Goal: Task Accomplishment & Management: Use online tool/utility

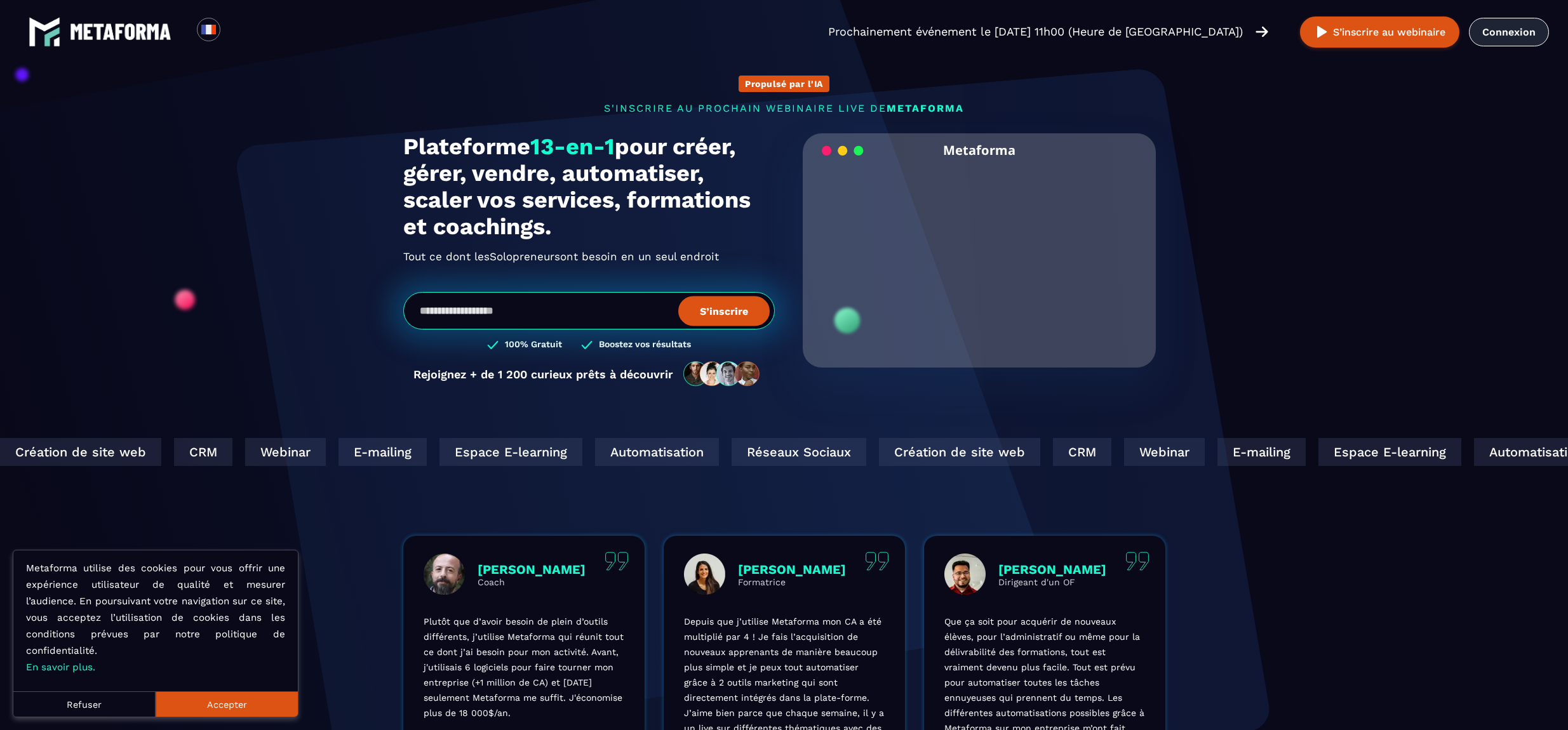
click at [1508, 31] on link "Connexion" at bounding box center [1509, 32] width 80 height 28
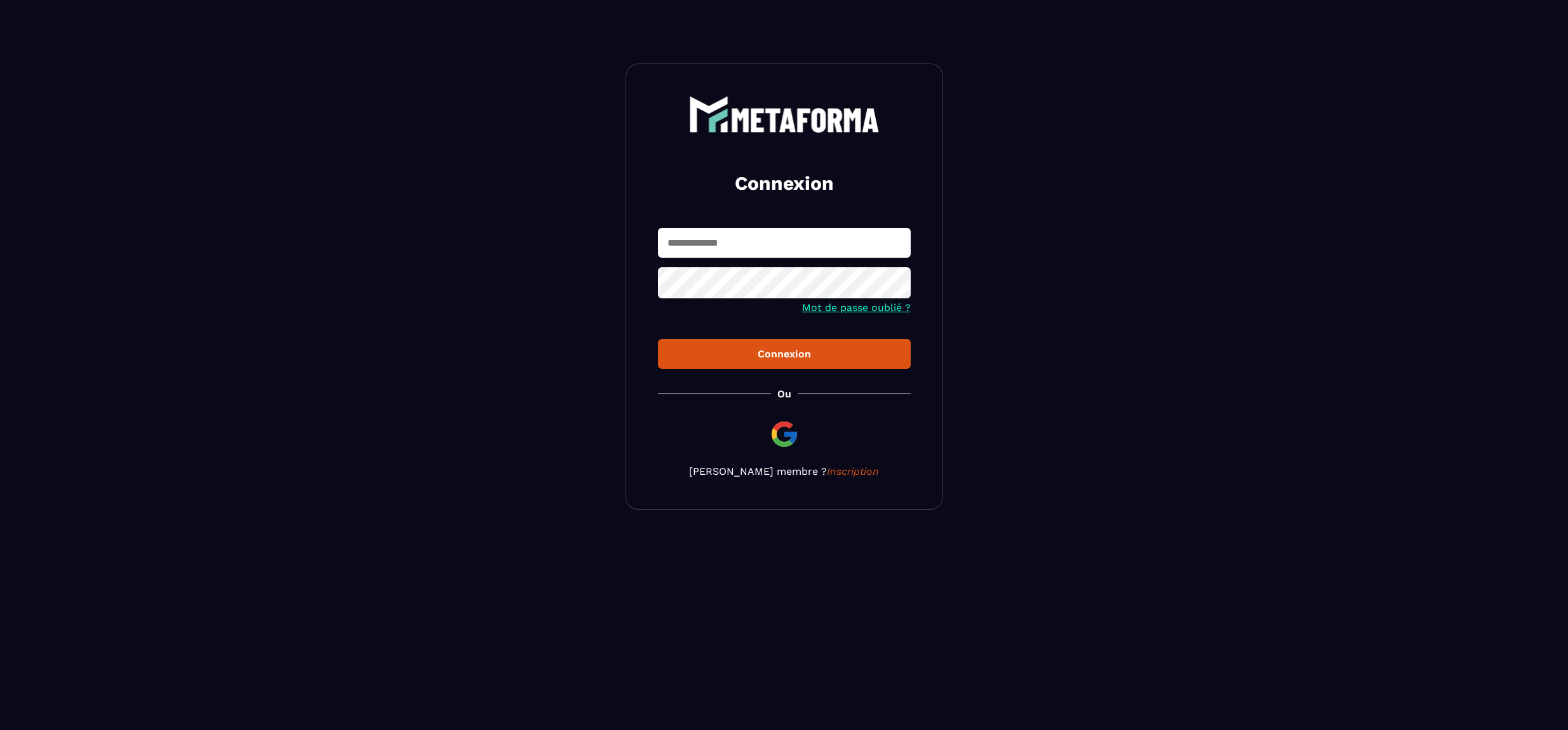
type input "**********"
click at [793, 352] on div "Connexion" at bounding box center [784, 354] width 232 height 12
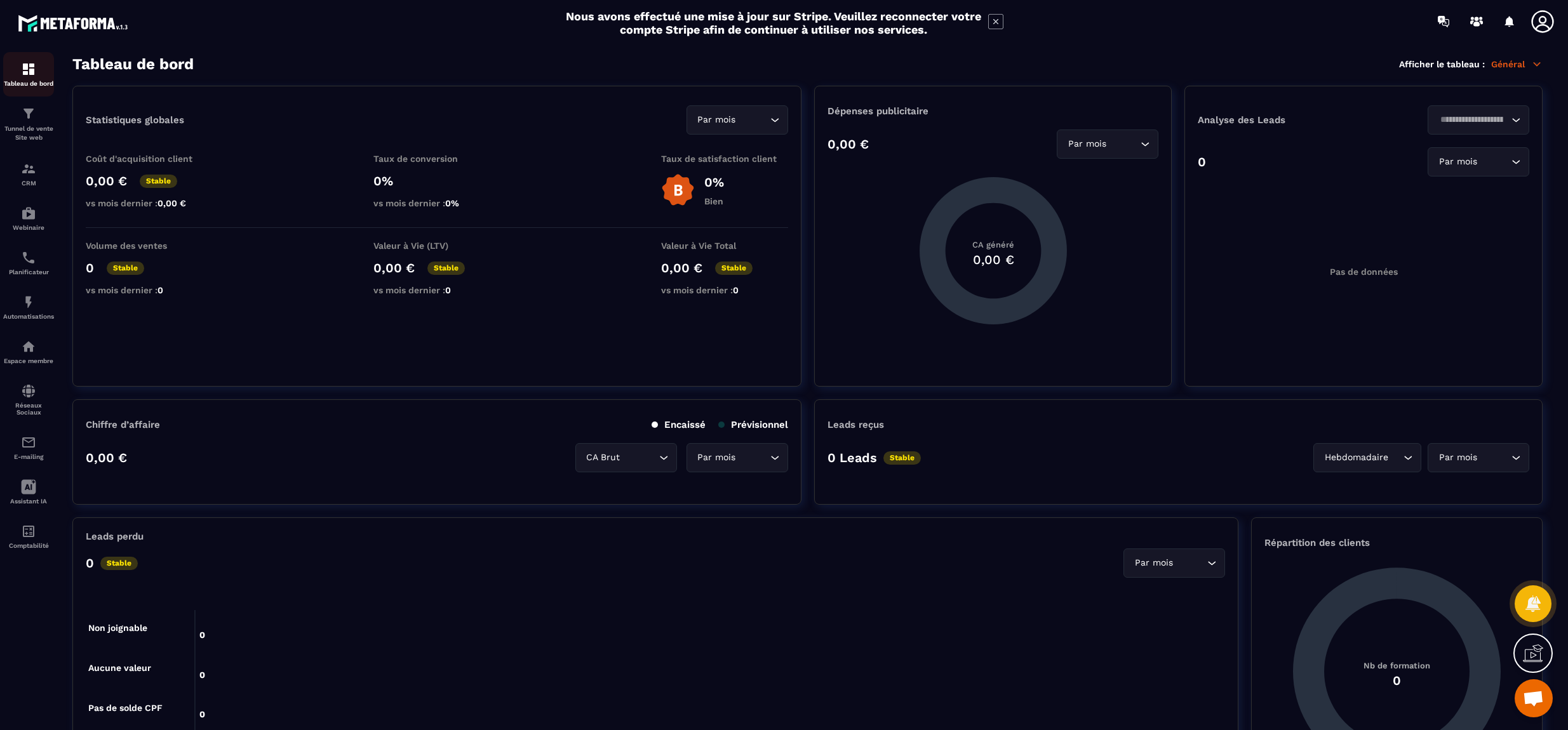
click at [31, 66] on img at bounding box center [28, 69] width 15 height 15
click at [22, 113] on img at bounding box center [28, 113] width 15 height 15
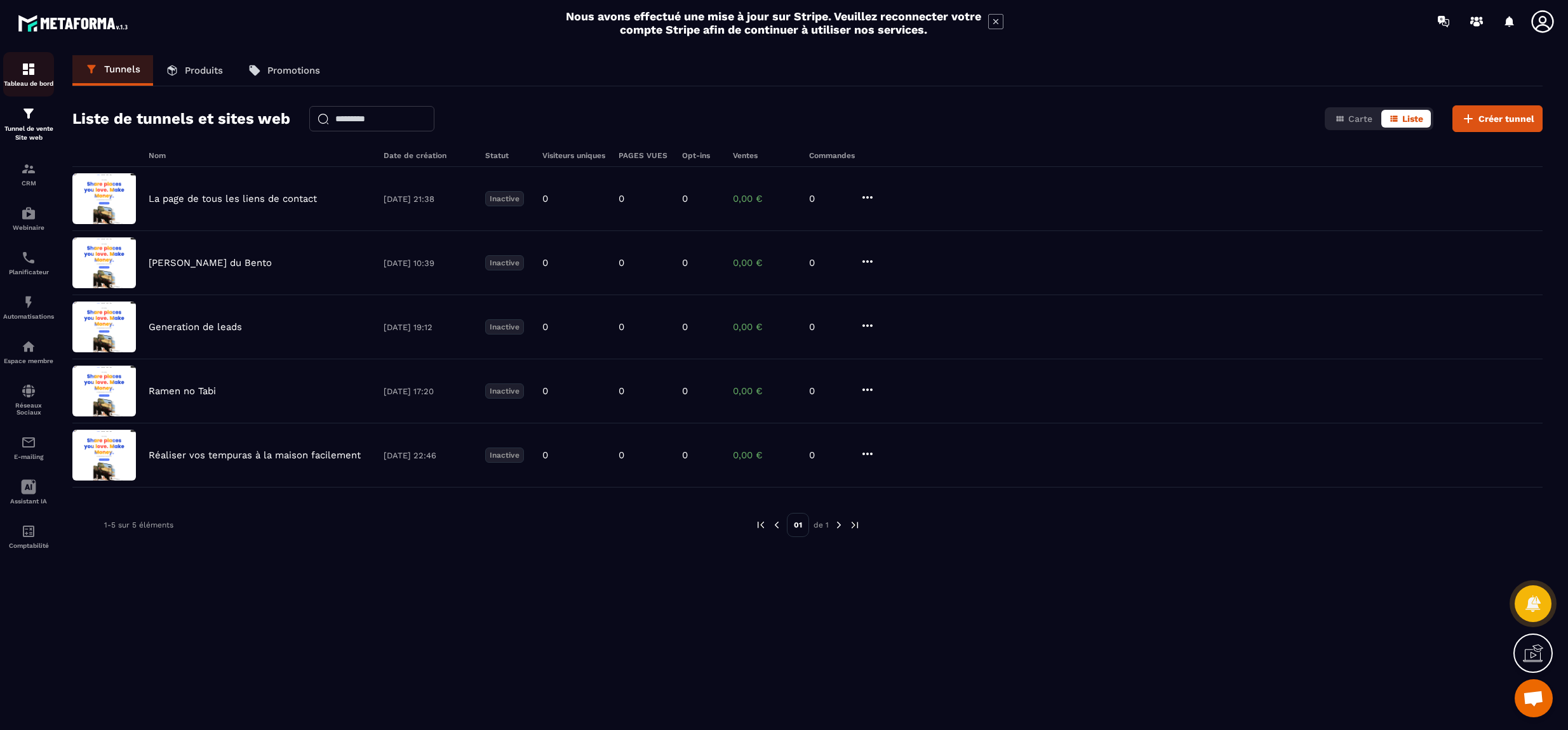
click at [30, 72] on img at bounding box center [28, 69] width 15 height 15
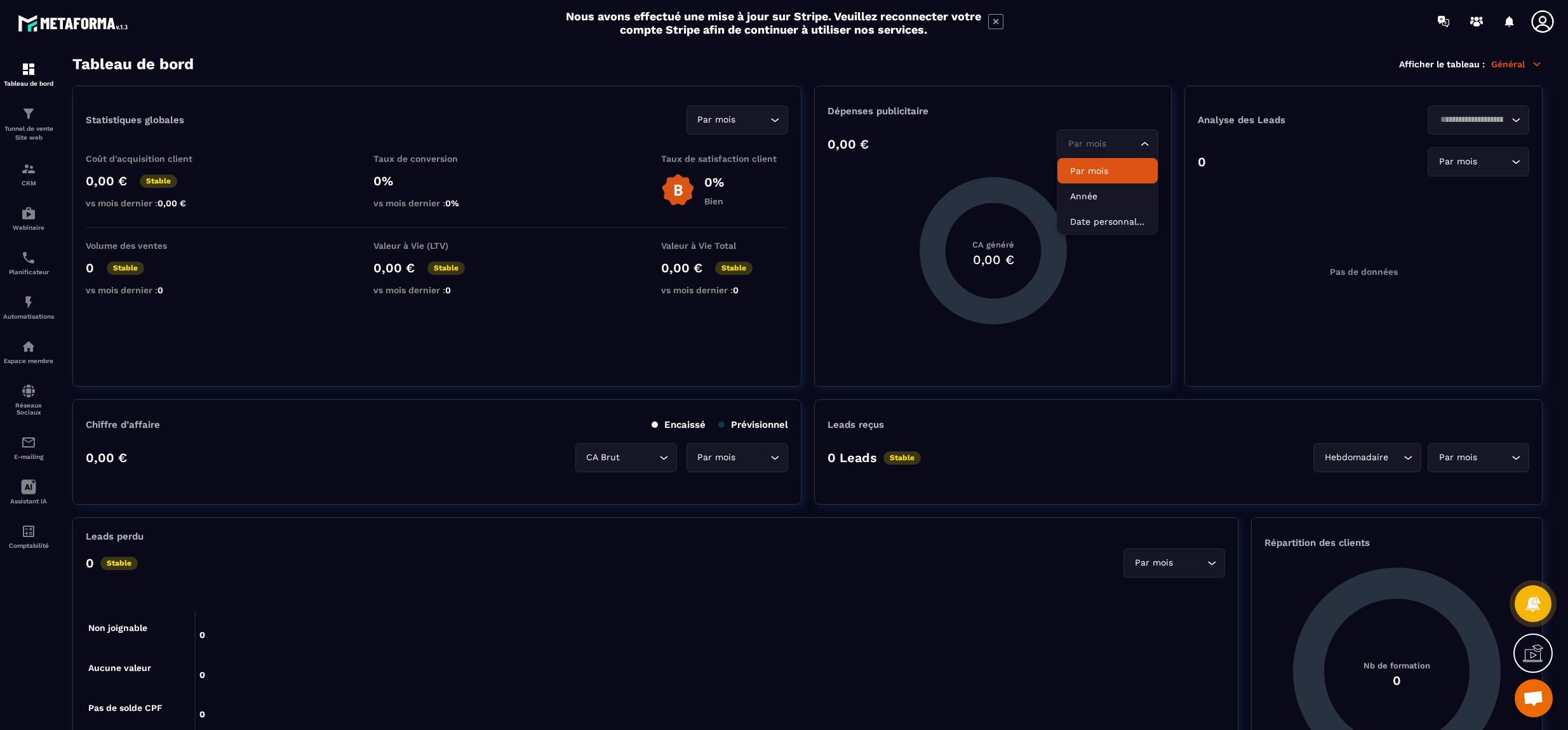
click at [1148, 143] on icon "Search for option" at bounding box center [1145, 144] width 12 height 12
click at [1113, 193] on p "Année" at bounding box center [1107, 196] width 75 height 12
click at [1150, 148] on div "Loading..." at bounding box center [1145, 144] width 12 height 12
click at [1130, 216] on p "Date personnalisée" at bounding box center [1107, 222] width 75 height 12
click at [1149, 148] on icon at bounding box center [1151, 144] width 11 height 11
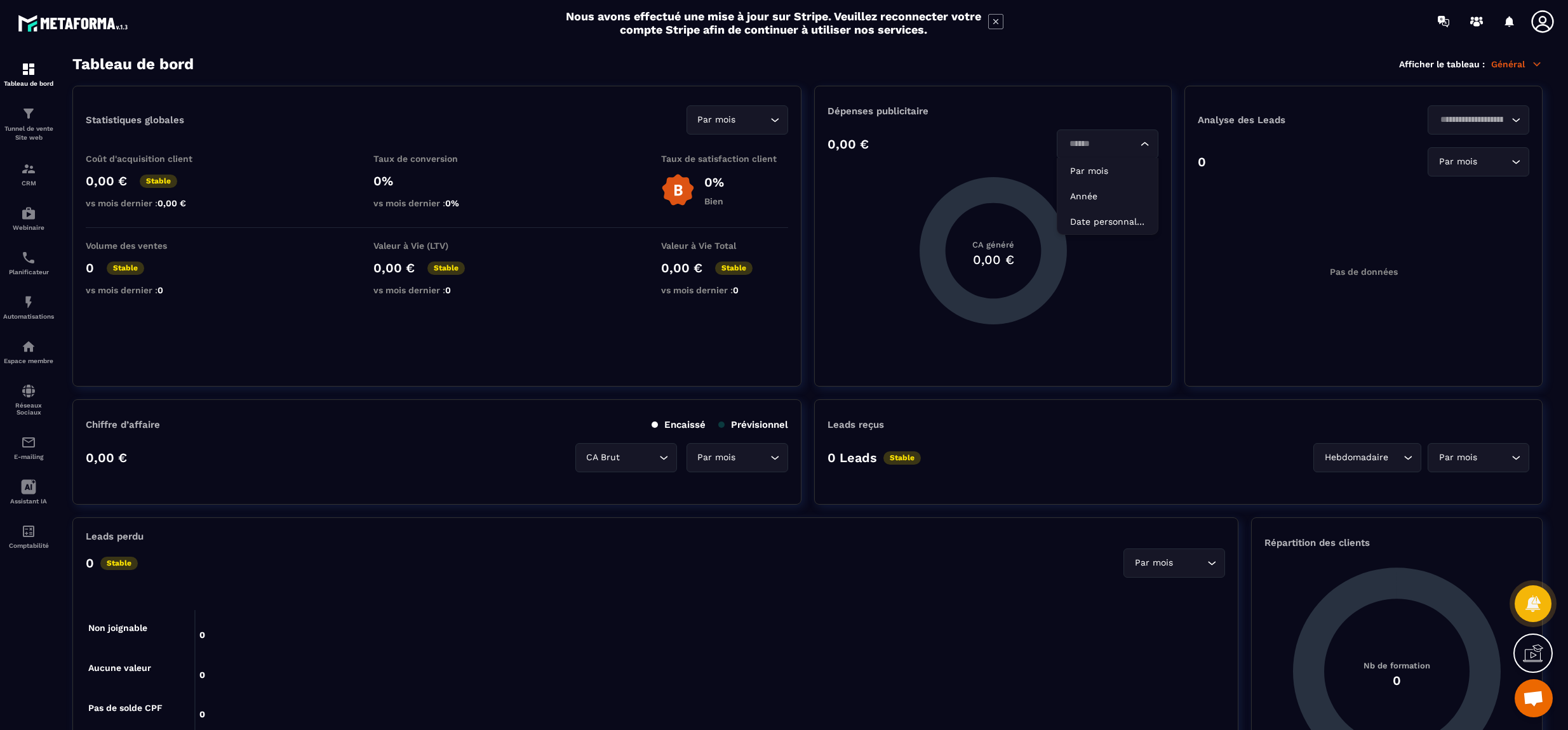
click at [1143, 143] on icon "Search for option" at bounding box center [1145, 144] width 8 height 4
click at [1515, 121] on icon "Search for option" at bounding box center [1516, 120] width 12 height 12
click at [1502, 148] on span "Veuillez rechercher" at bounding box center [1483, 149] width 85 height 10
click at [1513, 118] on icon "Search for option" at bounding box center [1516, 120] width 12 height 12
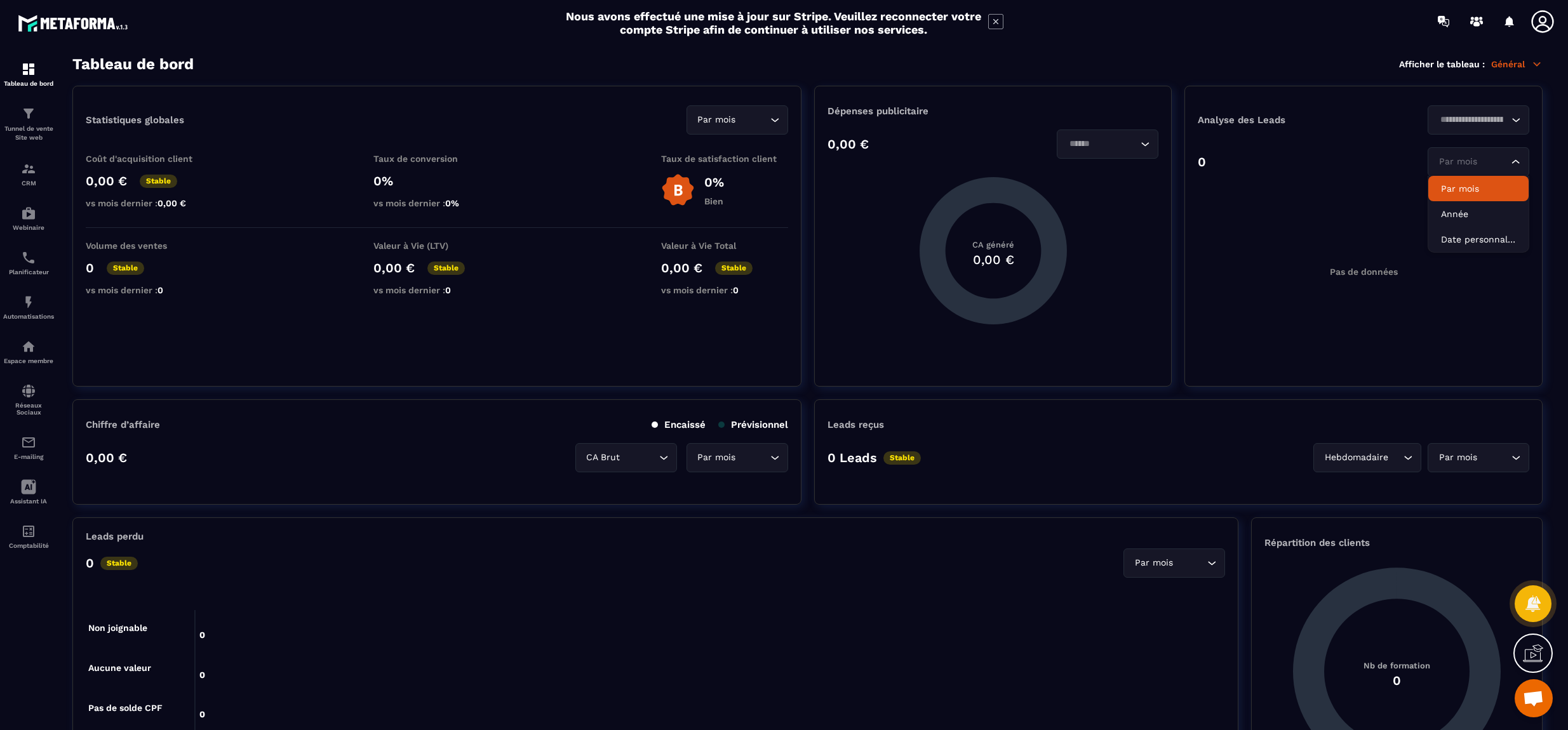
click at [1517, 159] on icon "Search for option" at bounding box center [1516, 162] width 12 height 12
click at [1462, 213] on p "Année" at bounding box center [1478, 214] width 75 height 12
click at [1462, 213] on div "Pas de données" at bounding box center [1363, 272] width 331 height 191
click at [1514, 163] on icon "Search for option" at bounding box center [1516, 162] width 12 height 12
click at [1490, 236] on p "Date personnalisée" at bounding box center [1478, 240] width 75 height 12
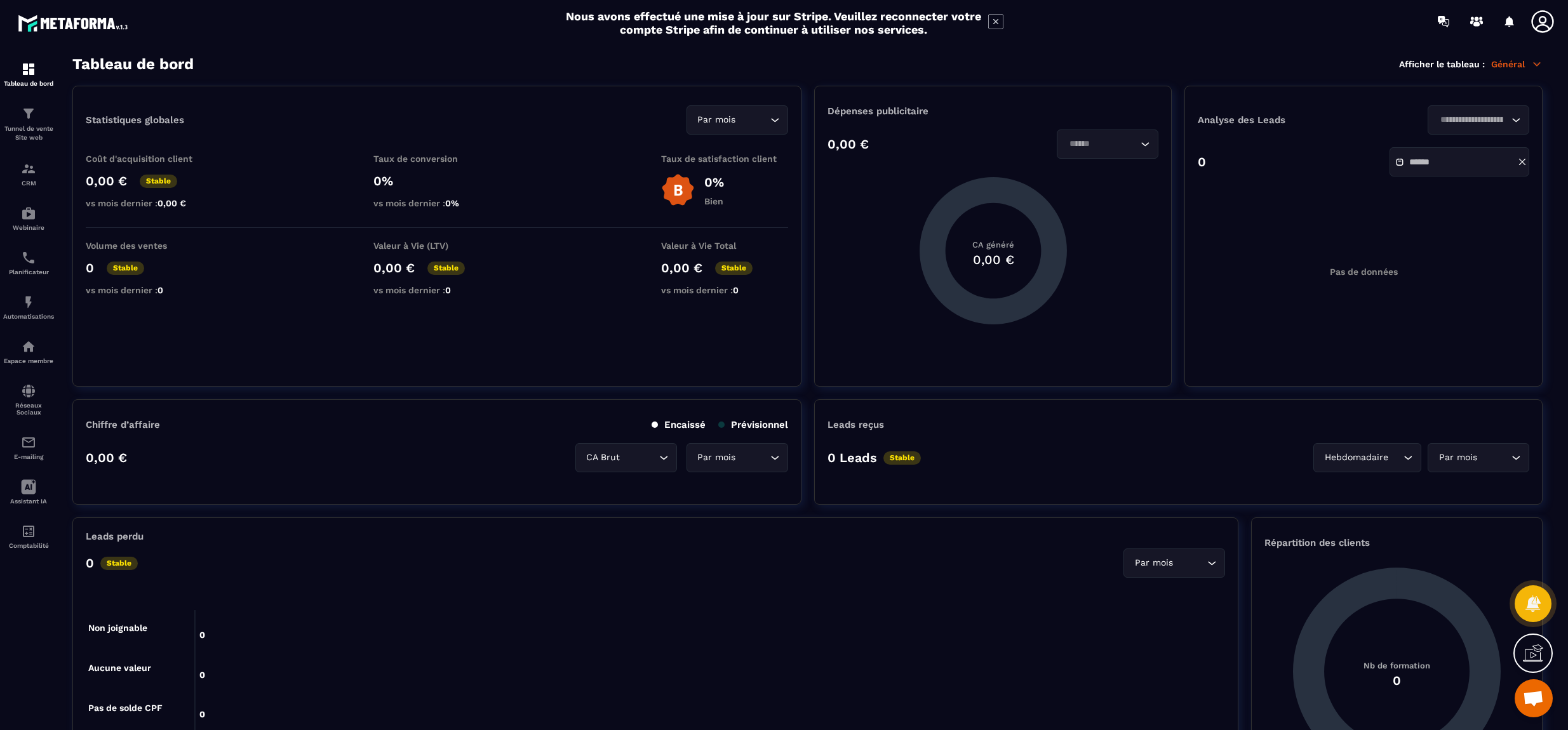
click at [1521, 163] on icon at bounding box center [1522, 162] width 5 height 5
click at [1102, 142] on input "Search for option" at bounding box center [1101, 144] width 72 height 14
click at [1093, 169] on p "Par mois" at bounding box center [1107, 171] width 75 height 12
click at [866, 143] on p "0,00 €" at bounding box center [848, 143] width 42 height 15
click at [21, 123] on div "Tunnel de vente Site web" at bounding box center [28, 124] width 50 height 36
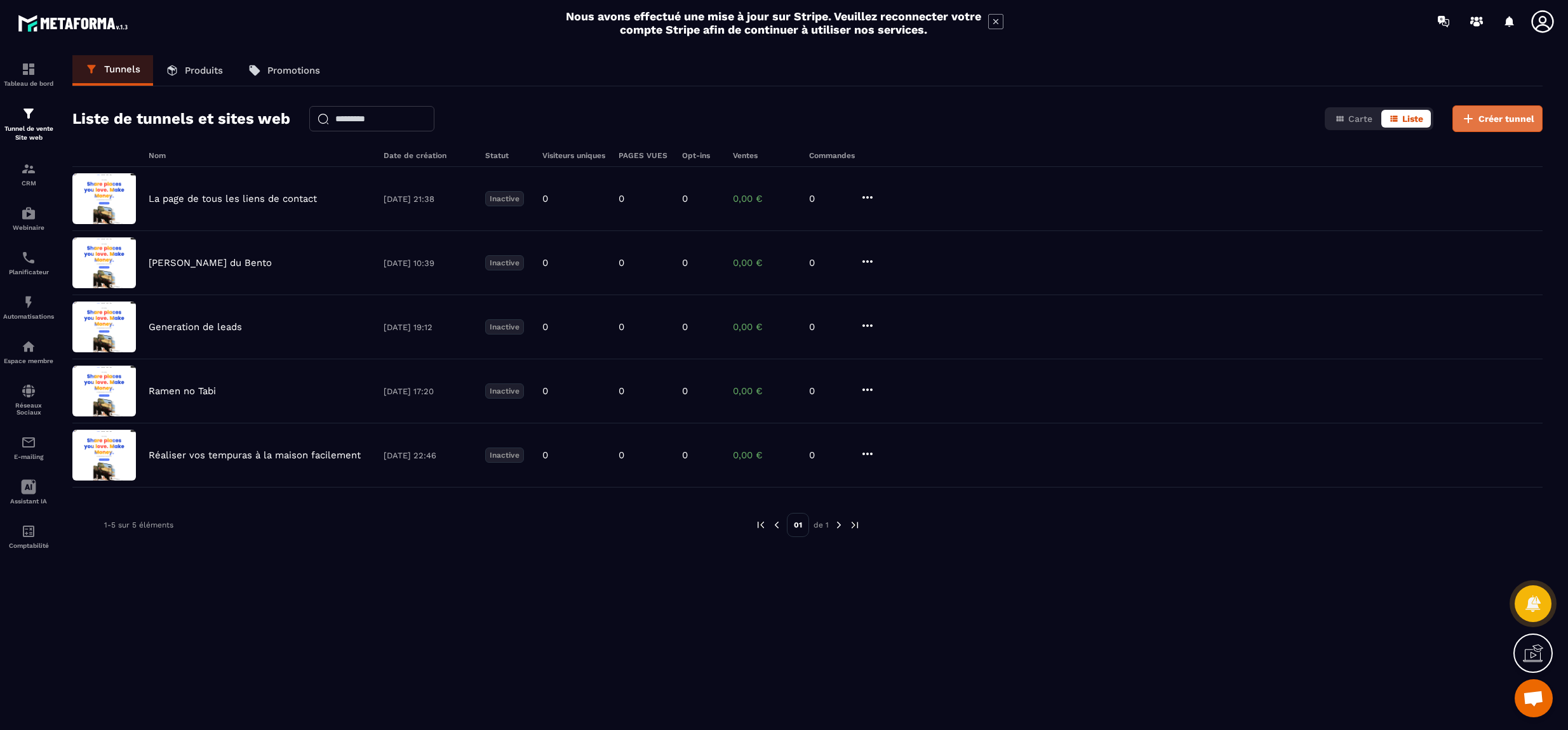
click at [1496, 118] on span "Créer tunnel" at bounding box center [1506, 118] width 56 height 12
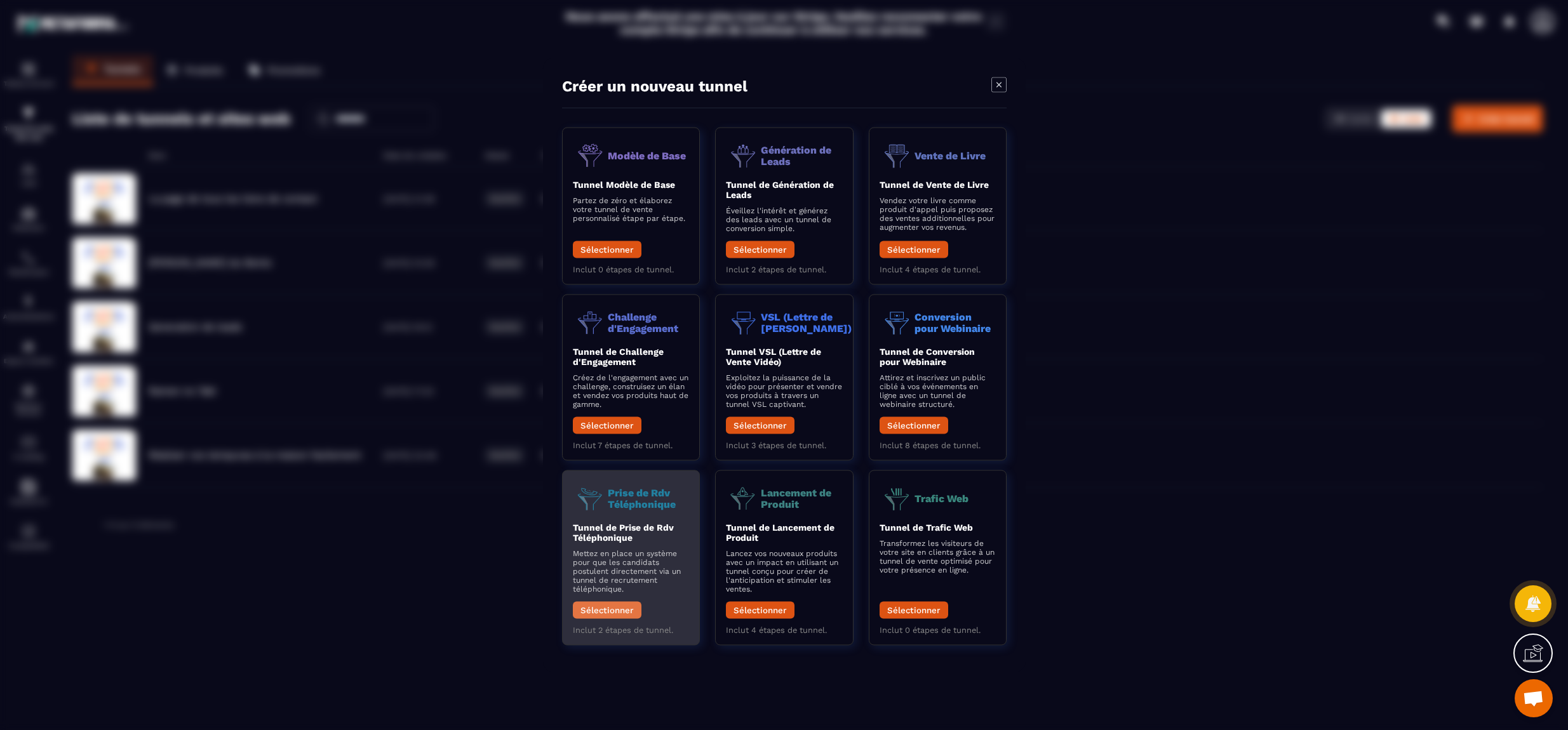
click at [616, 616] on button "Sélectionner" at bounding box center [607, 610] width 69 height 17
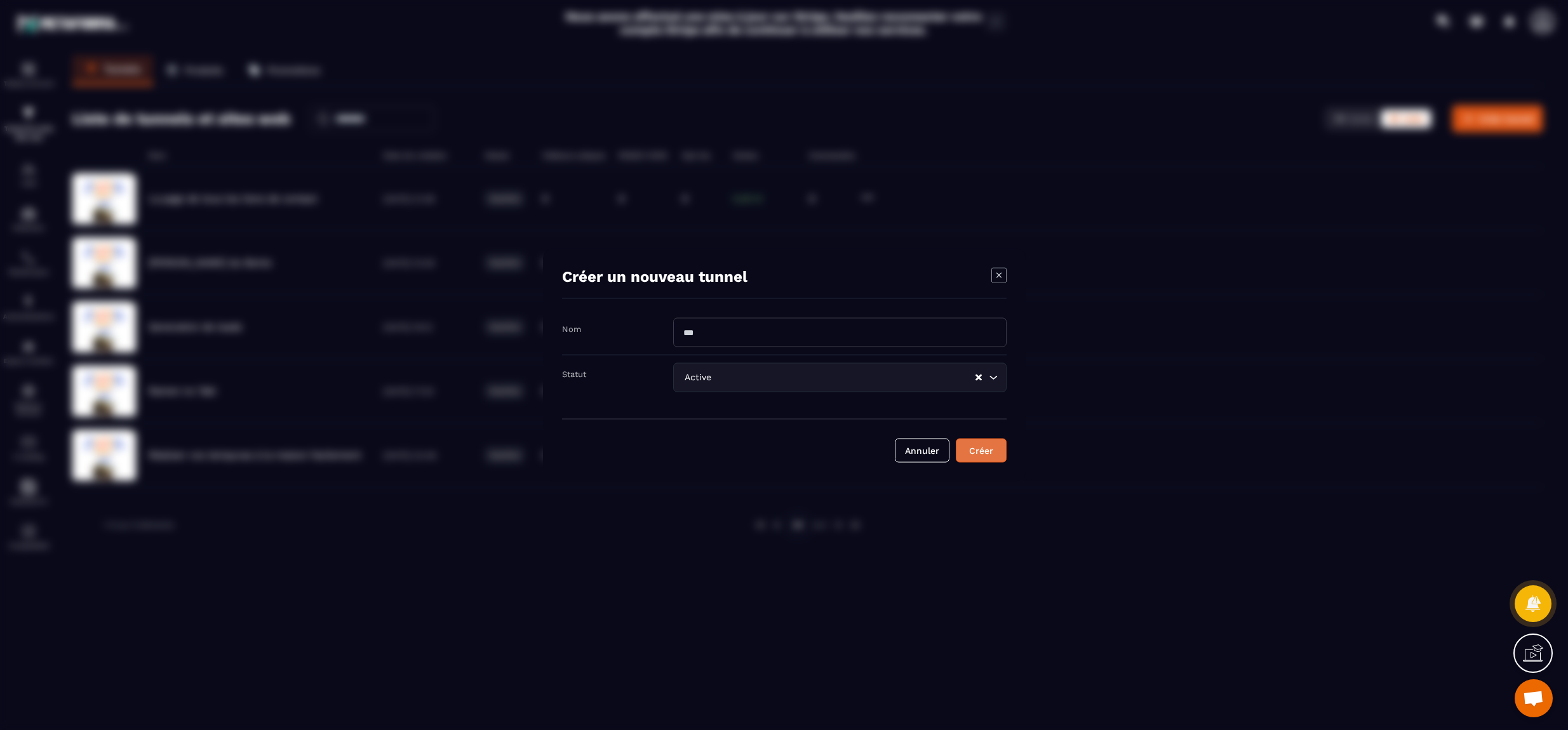
click at [989, 451] on div "Créer" at bounding box center [981, 451] width 34 height 12
click at [707, 321] on input "Modal window" at bounding box center [840, 326] width 333 height 29
type input "*********"
click at [980, 460] on button "Créer" at bounding box center [980, 450] width 50 height 24
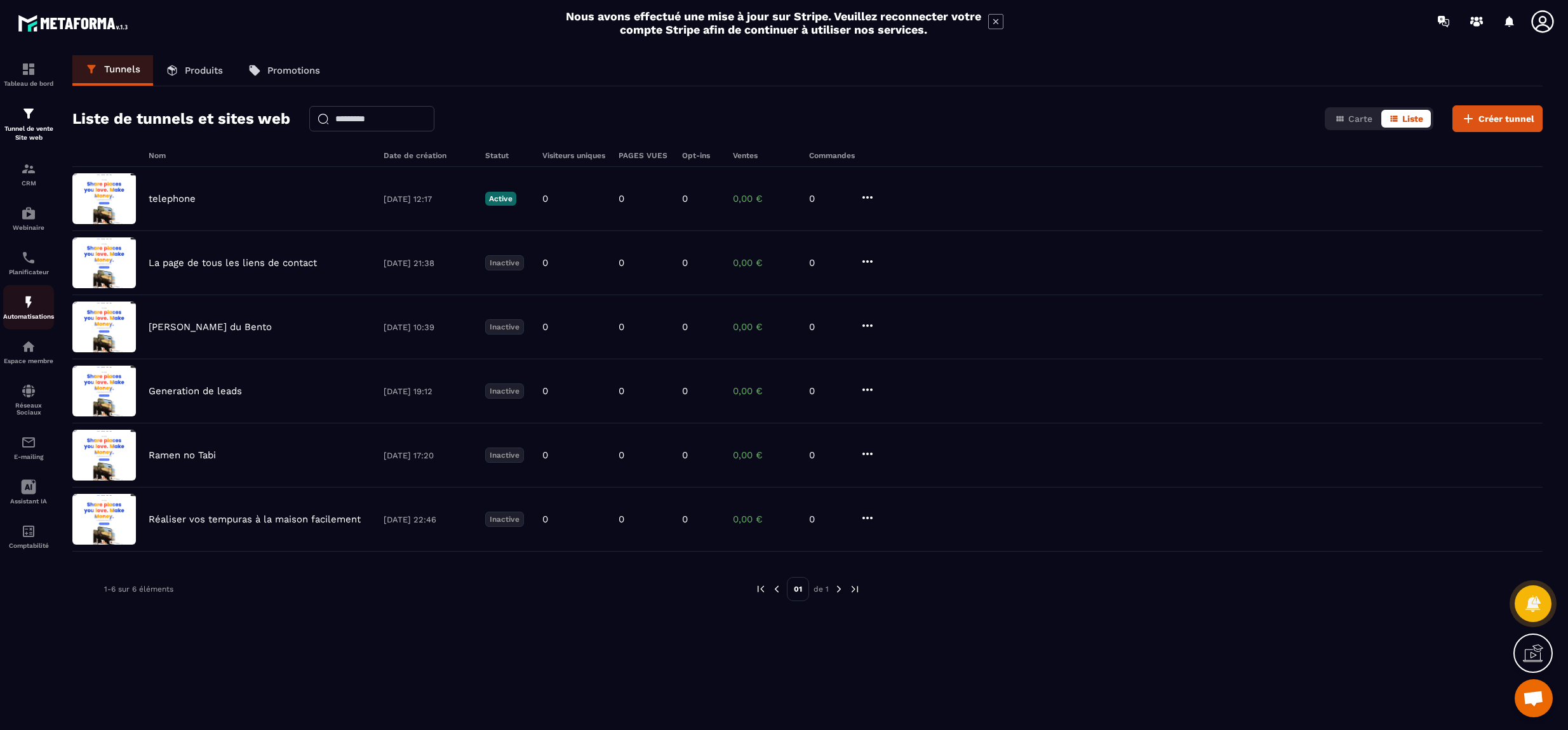
click at [37, 314] on div "Automatisations" at bounding box center [28, 307] width 50 height 26
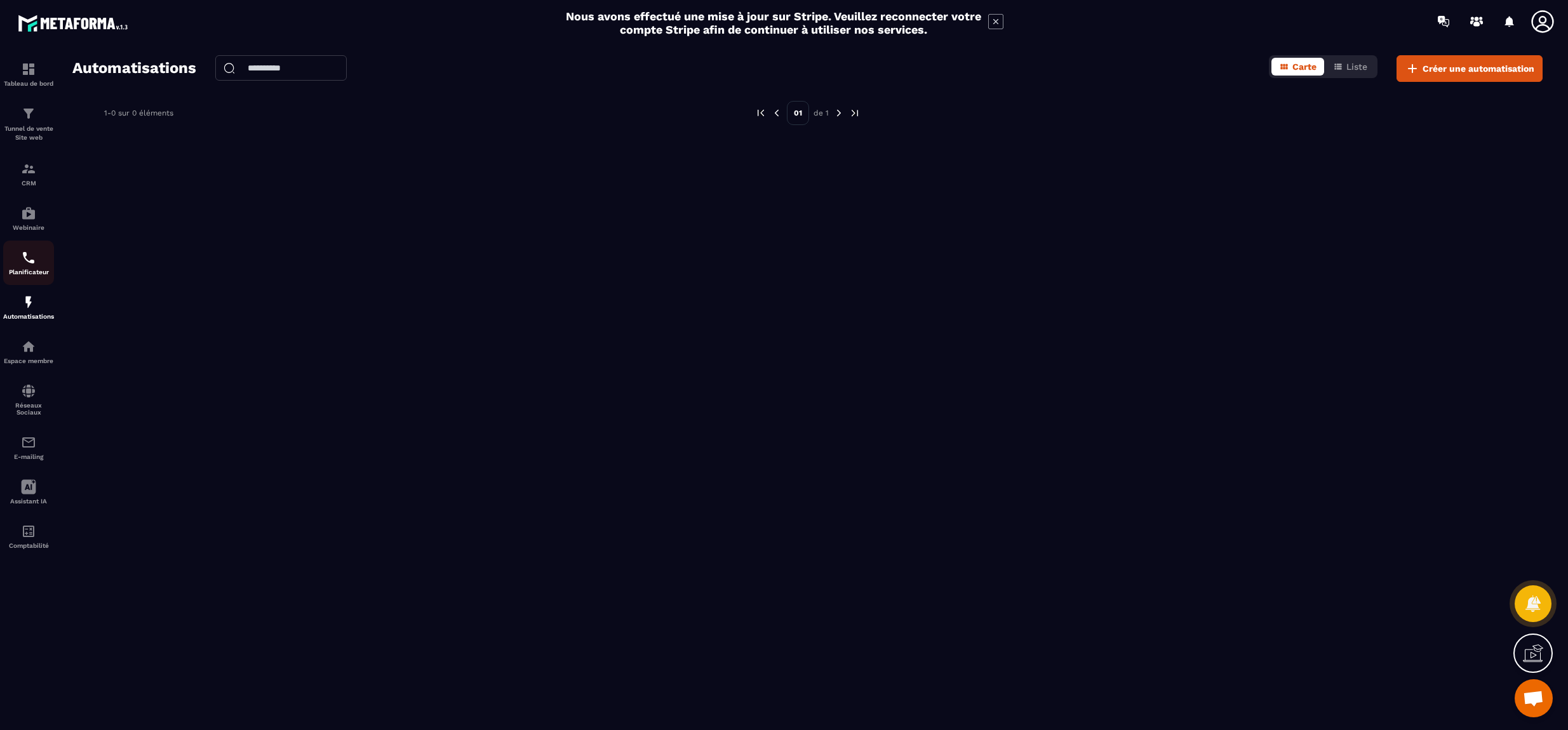
click at [31, 265] on img at bounding box center [28, 257] width 15 height 15
